Goal: Navigation & Orientation: Find specific page/section

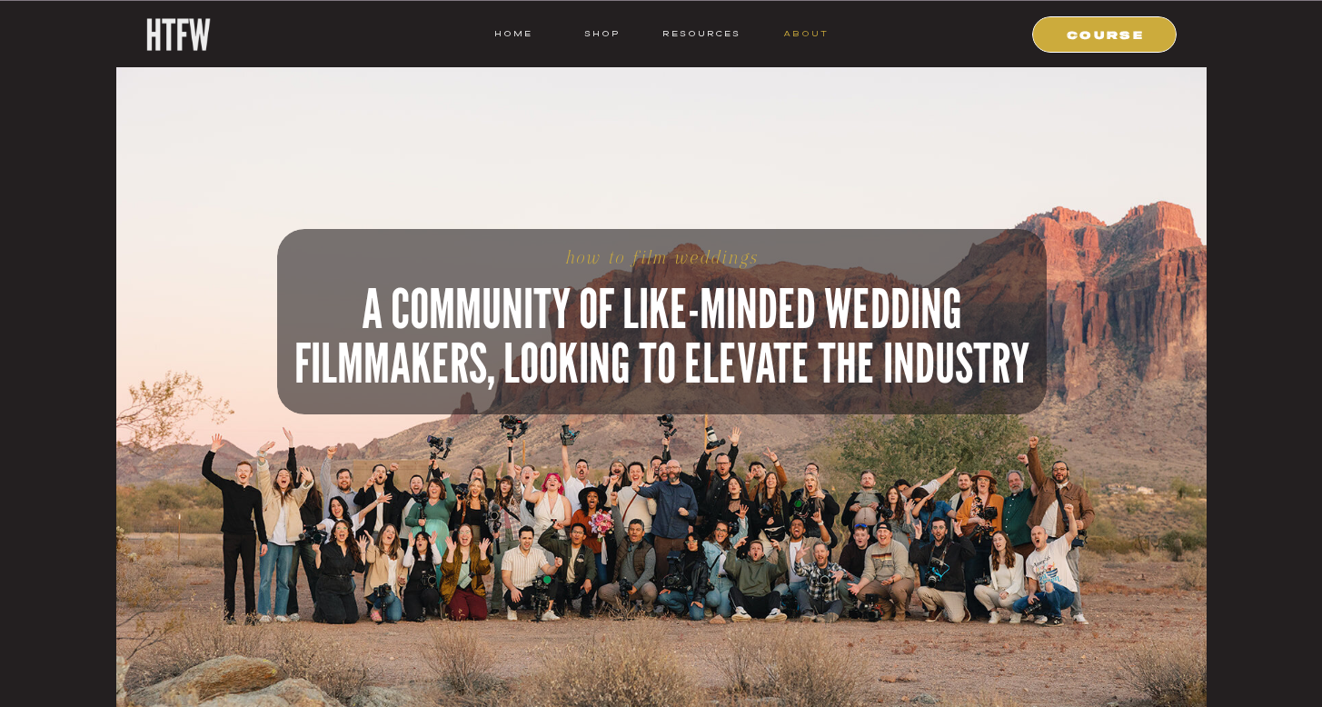
click at [810, 35] on nav "ABOUT" at bounding box center [806, 33] width 46 height 16
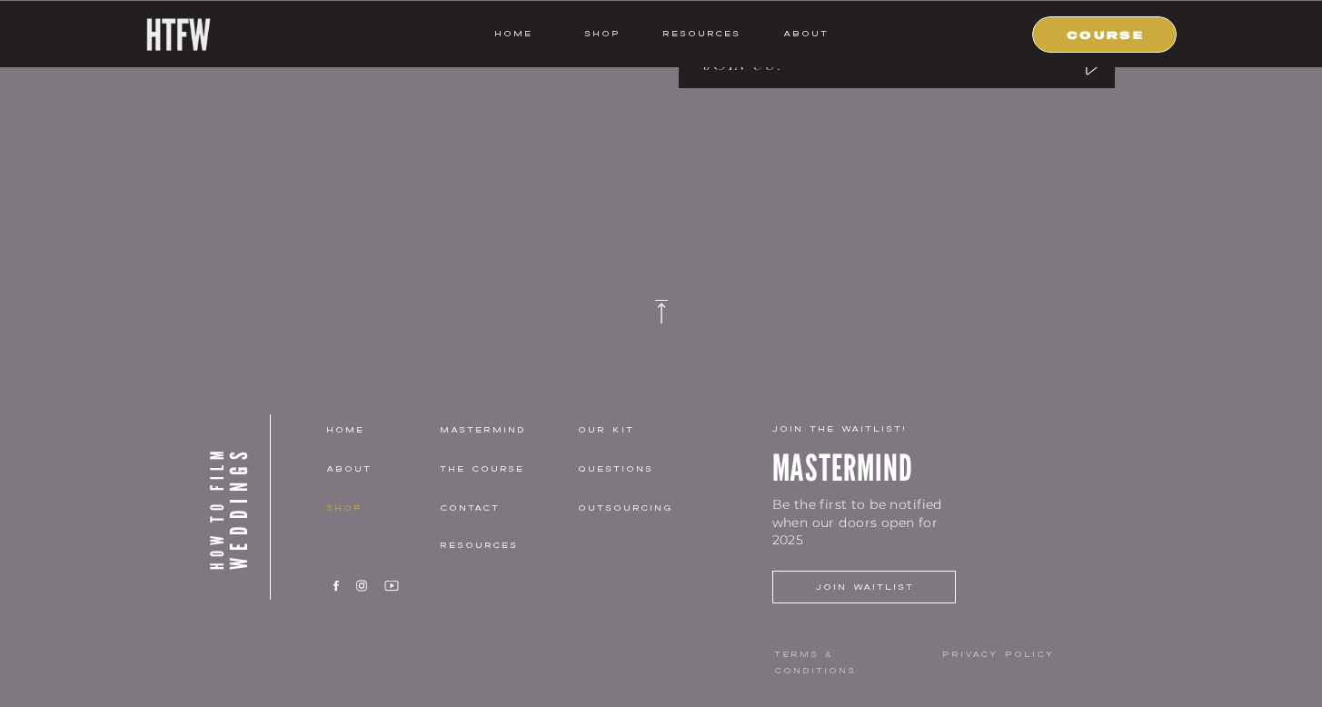
scroll to position [3327, 0]
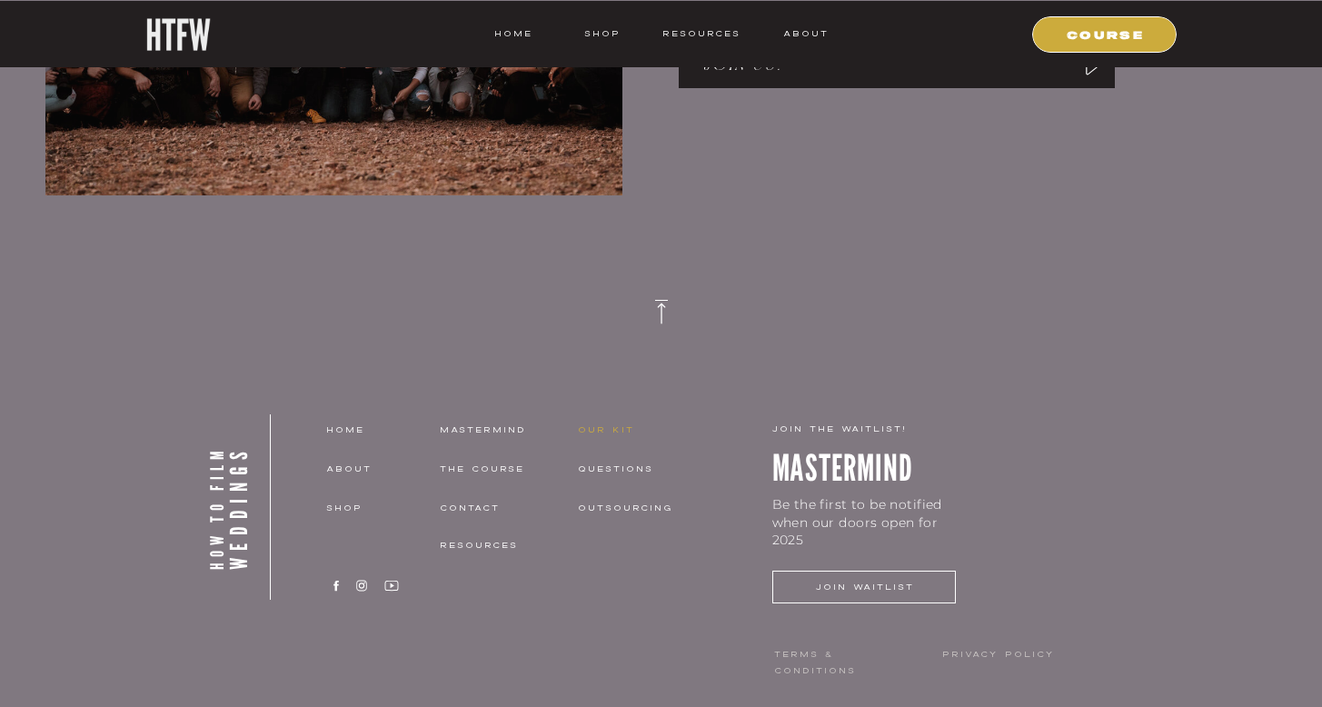
click at [593, 434] on nav "our kit" at bounding box center [642, 430] width 129 height 16
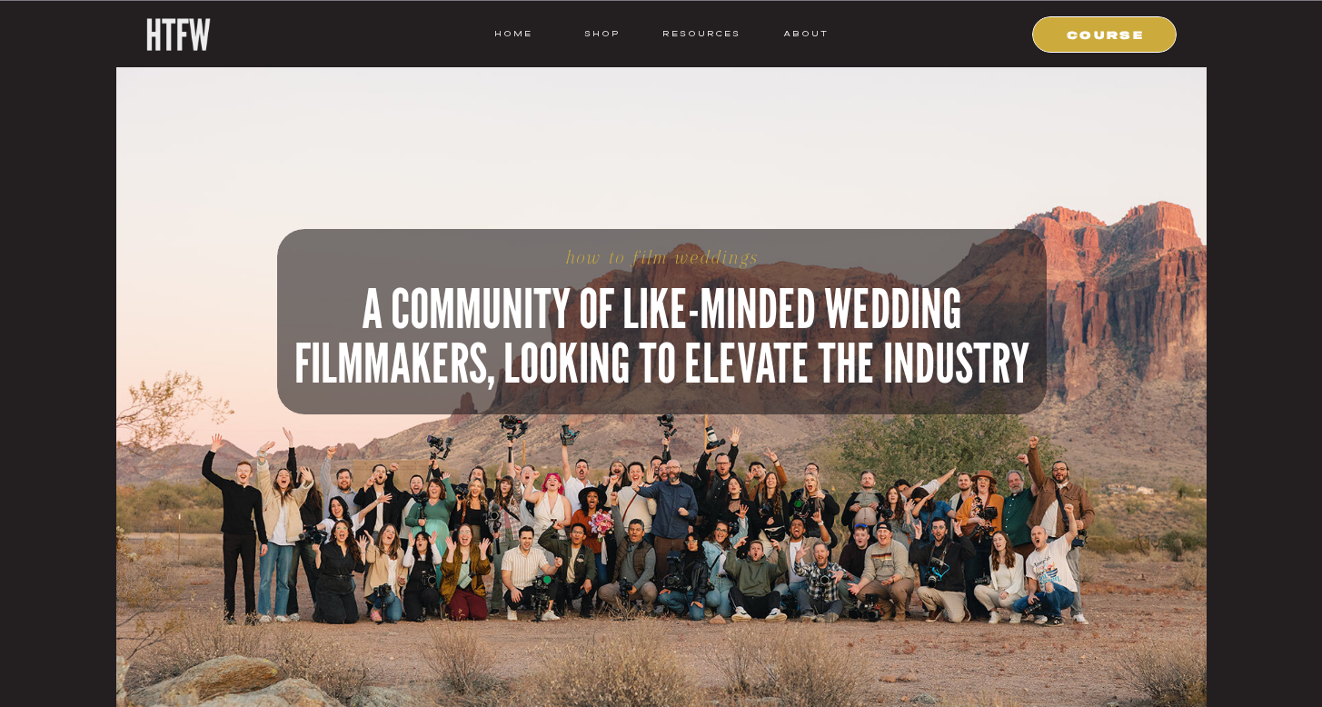
click at [800, 24] on div at bounding box center [661, 364] width 1091 height 727
click at [799, 38] on nav "ABOUT" at bounding box center [806, 33] width 46 height 16
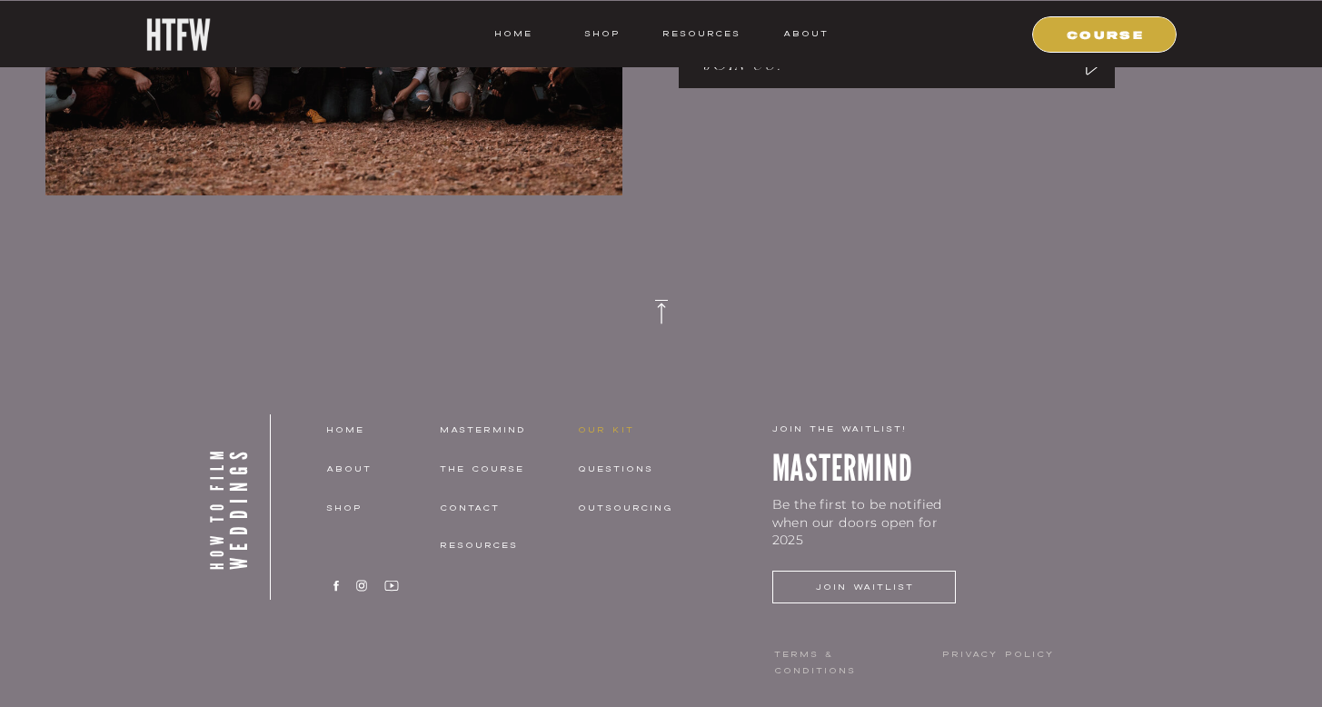
scroll to position [3327, 0]
click at [606, 432] on nav "our kit" at bounding box center [642, 430] width 129 height 16
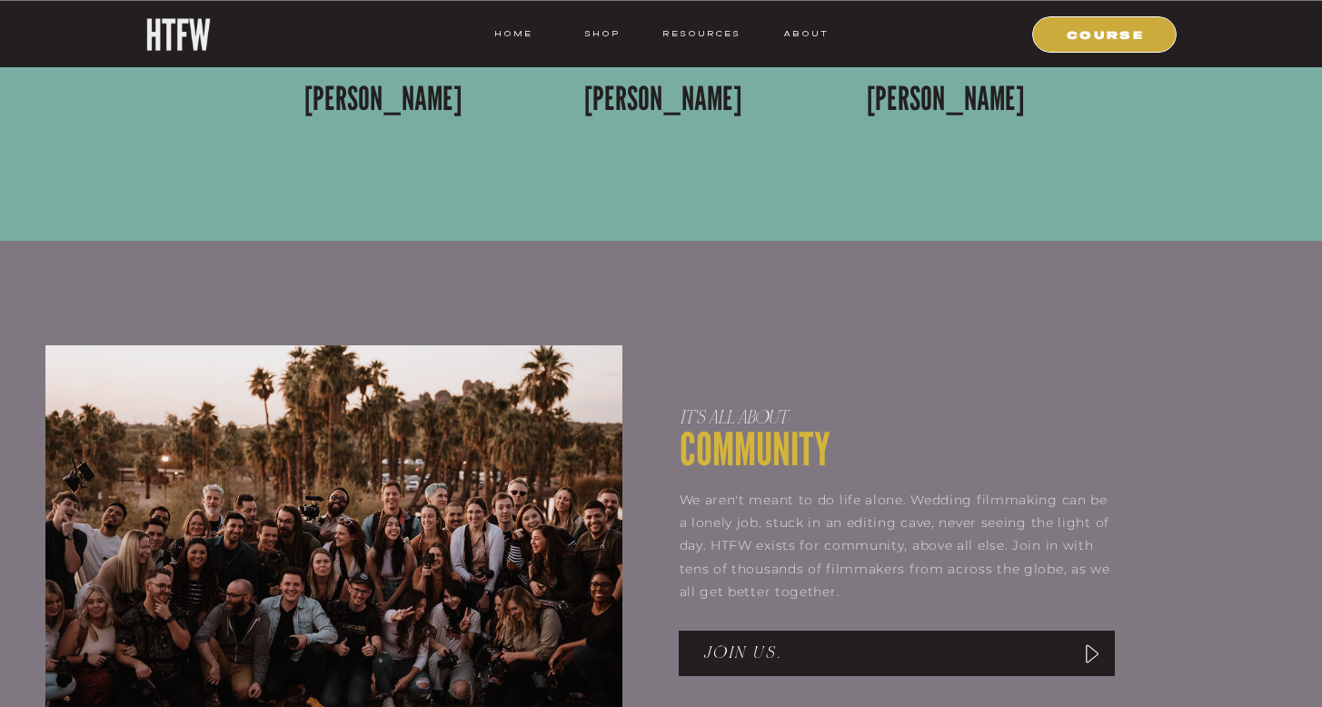
scroll to position [2470, 0]
